Goal: Task Accomplishment & Management: Manage account settings

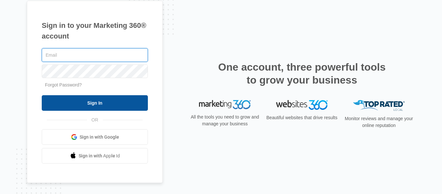
type input "[PERSON_NAME][EMAIL_ADDRESS][DOMAIN_NAME]"
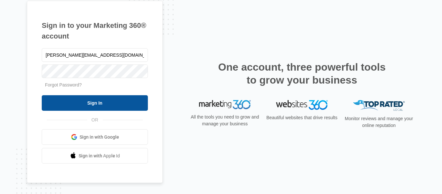
click at [129, 102] on input "Sign In" at bounding box center [95, 103] width 106 height 16
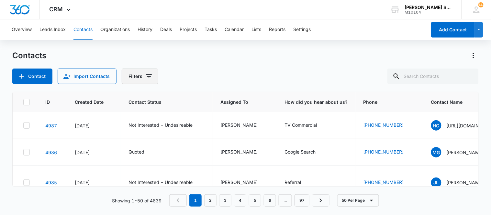
click at [146, 78] on icon "Filters" at bounding box center [149, 76] width 8 height 8
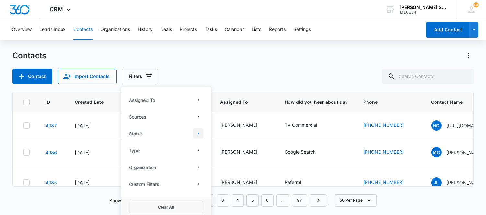
click at [198, 131] on icon "Show Status filters" at bounding box center [198, 134] width 8 height 8
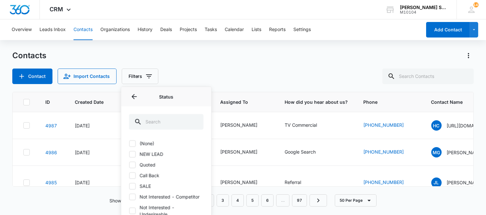
click at [135, 144] on div at bounding box center [132, 143] width 6 height 6
click at [129, 144] on input "(None)" at bounding box center [129, 143] width 0 height 0
checkbox input "true"
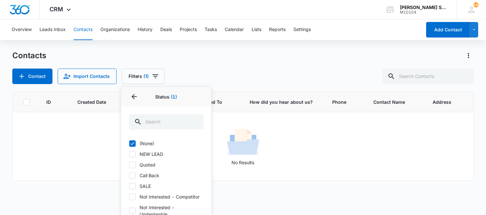
click at [133, 155] on icon at bounding box center [132, 154] width 6 height 6
click at [129, 154] on input "NEW LEAD" at bounding box center [129, 154] width 0 height 0
checkbox input "true"
